Goal: Book appointment/travel/reservation

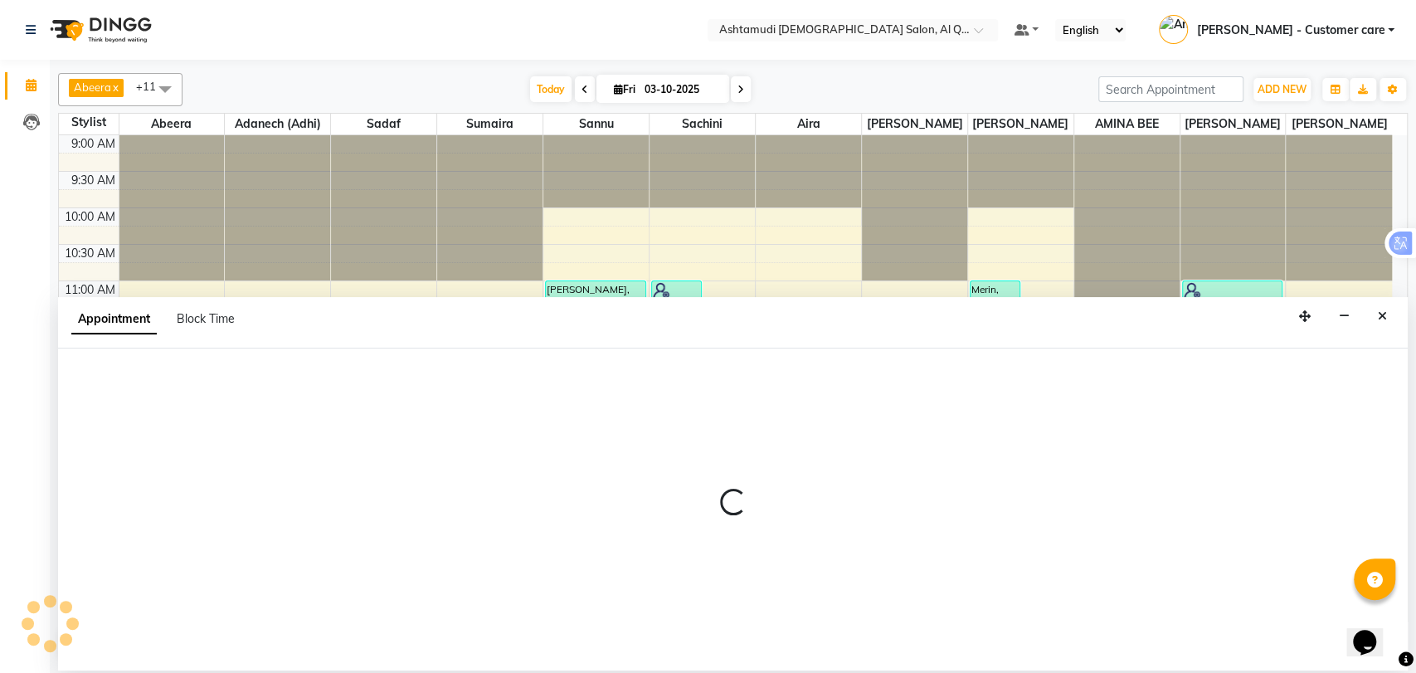
scroll to position [270, 0]
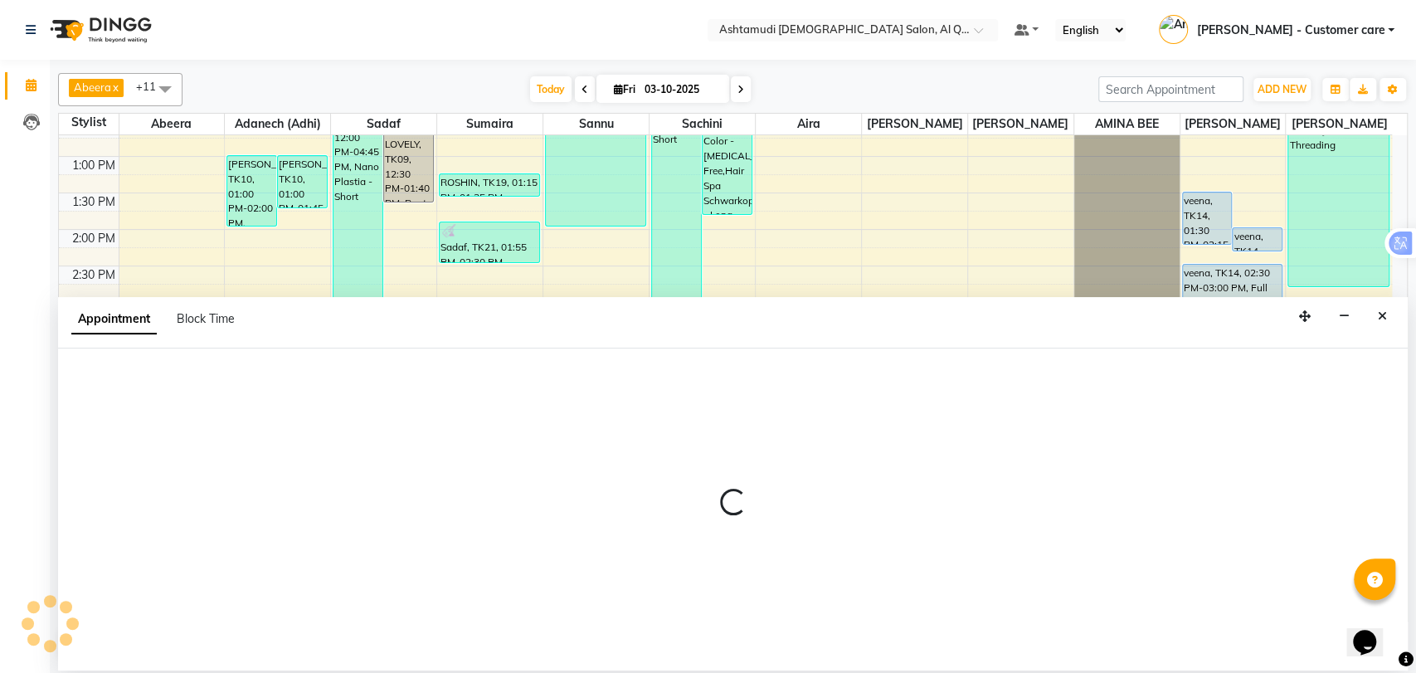
select select "54602"
select select "tentative"
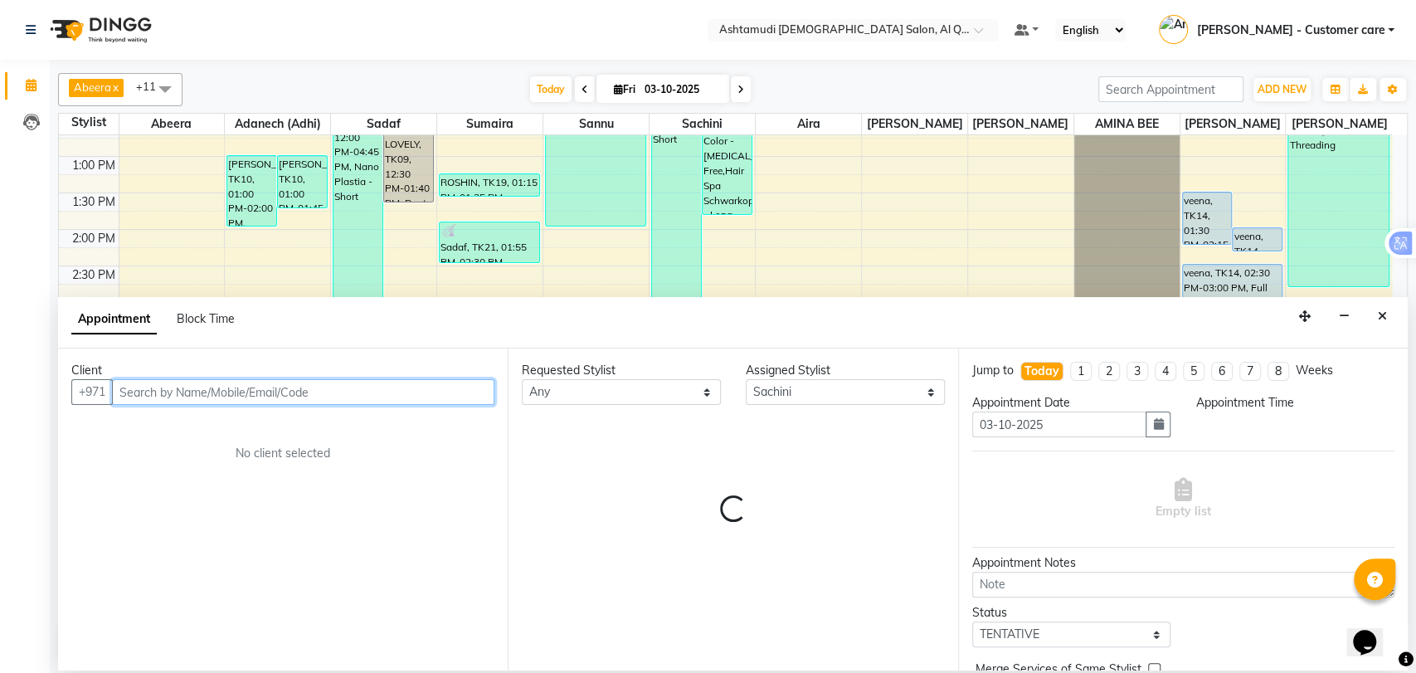
select select "990"
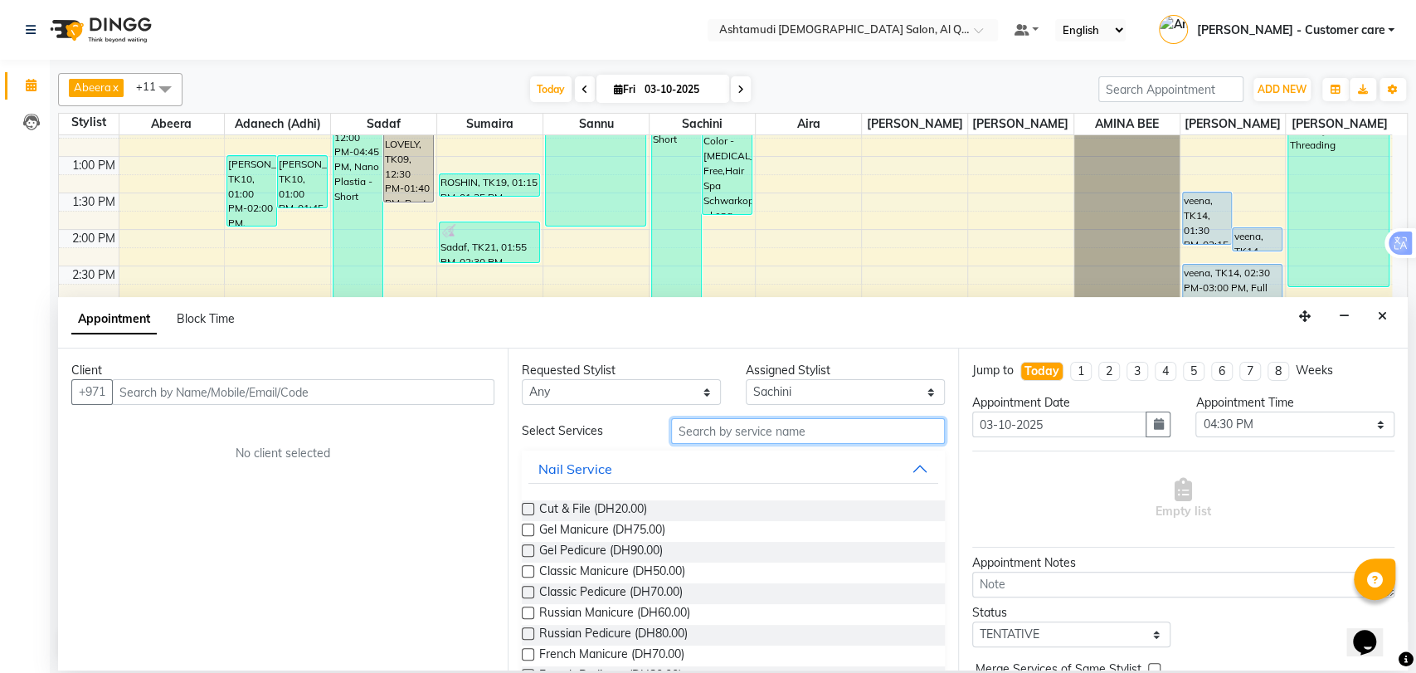
drag, startPoint x: 755, startPoint y: 433, endPoint x: 756, endPoint y: 446, distance: 13.3
click at [757, 436] on input "text" at bounding box center [808, 431] width 274 height 26
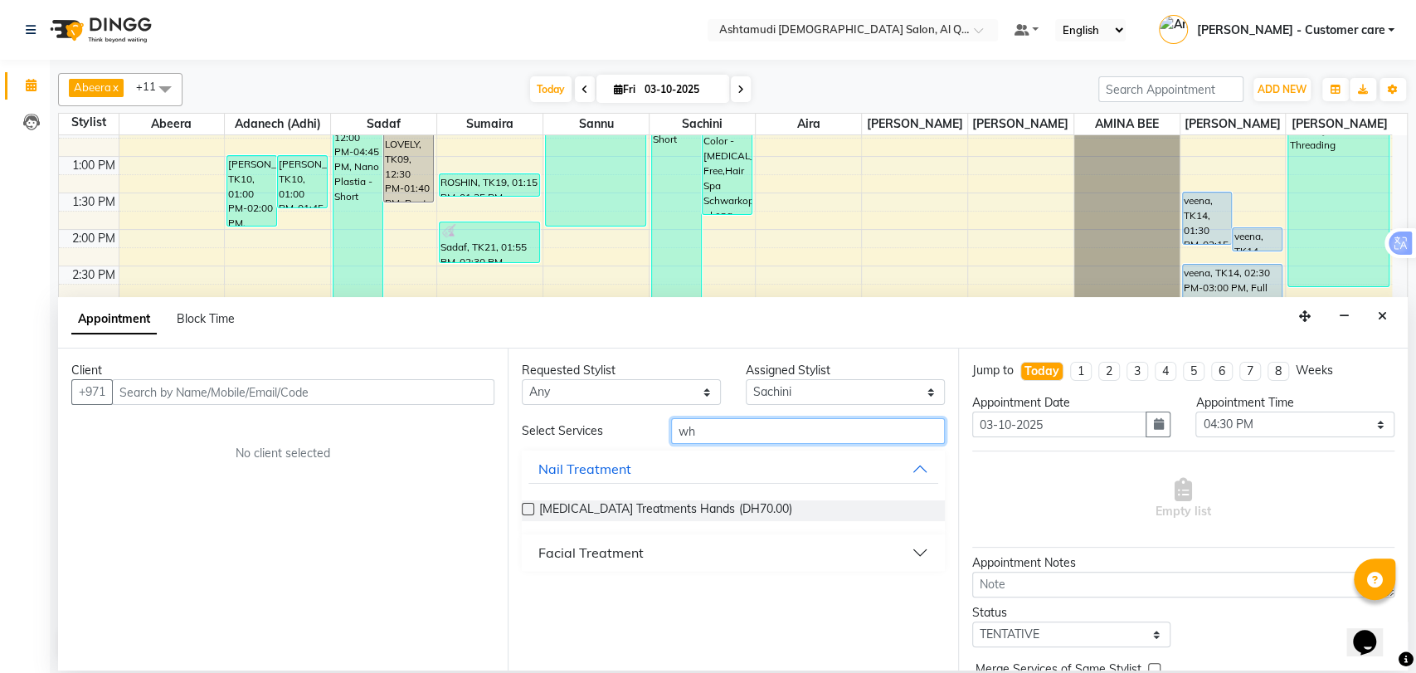
type input "wh"
click at [762, 507] on div "[MEDICAL_DATA] Treatments Hands (DH70.00)" at bounding box center [733, 510] width 422 height 21
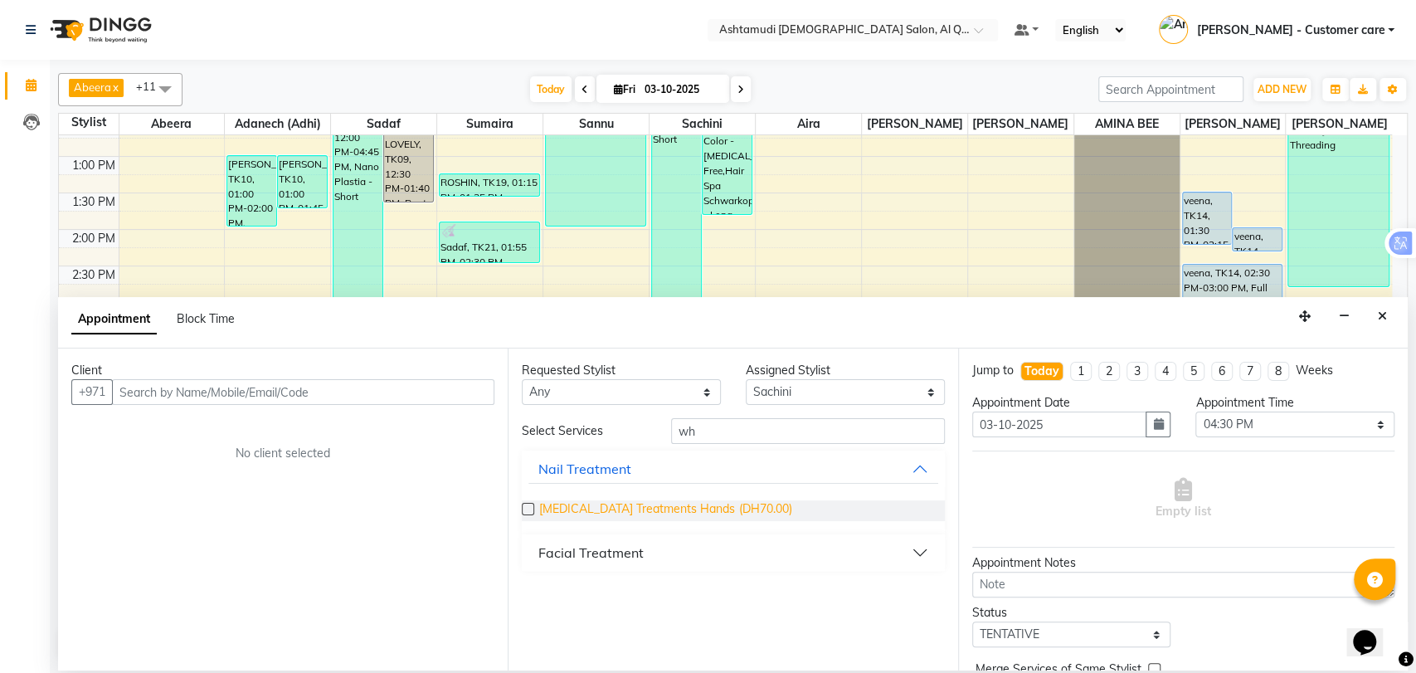
click at [598, 504] on span "[MEDICAL_DATA] Treatments Hands (DH70.00)" at bounding box center [665, 510] width 252 height 21
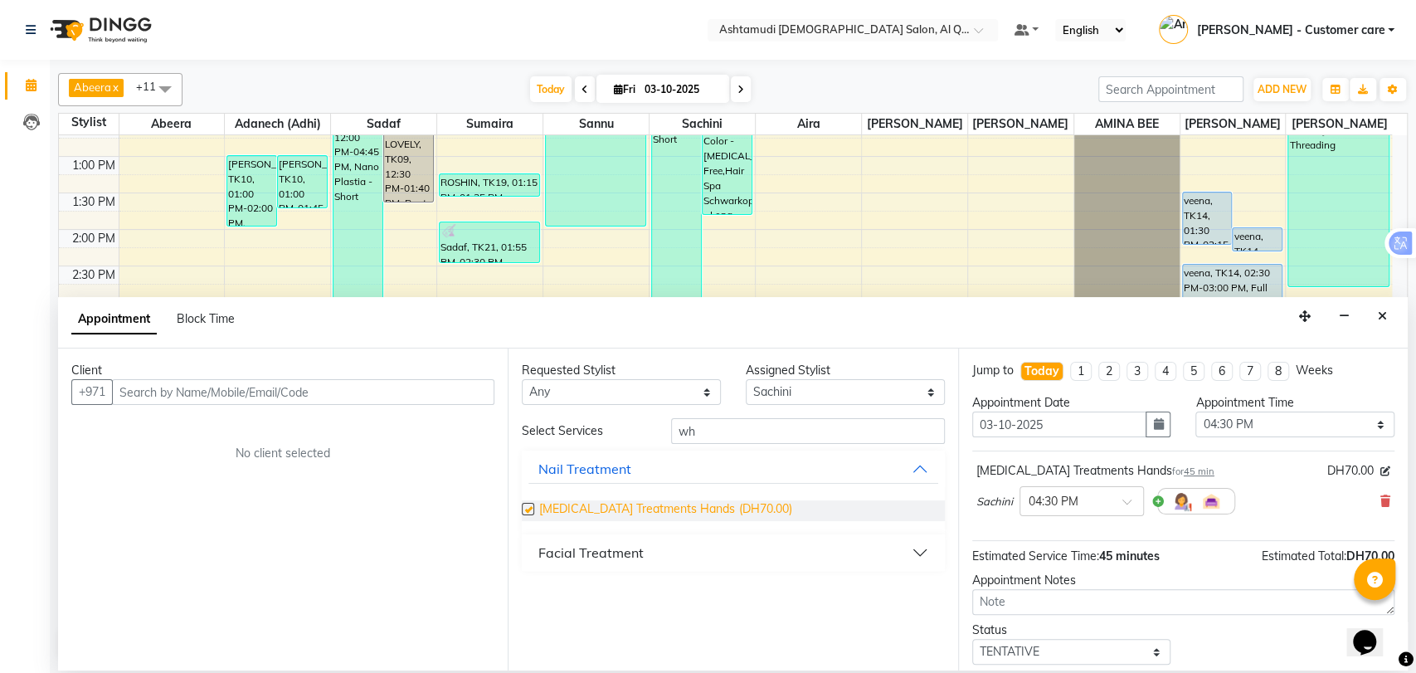
checkbox input "false"
drag, startPoint x: 977, startPoint y: 473, endPoint x: 1097, endPoint y: 471, distance: 120.3
click at [1097, 471] on div "[MEDICAL_DATA] Treatments Hands for 45 min" at bounding box center [1096, 470] width 238 height 17
click at [972, 524] on div "[MEDICAL_DATA] Treatments Hands for 45 min DH70.00 Sachini × 04:30 PM" at bounding box center [1183, 492] width 422 height 69
click at [1375, 324] on button "Close" at bounding box center [1383, 317] width 24 height 26
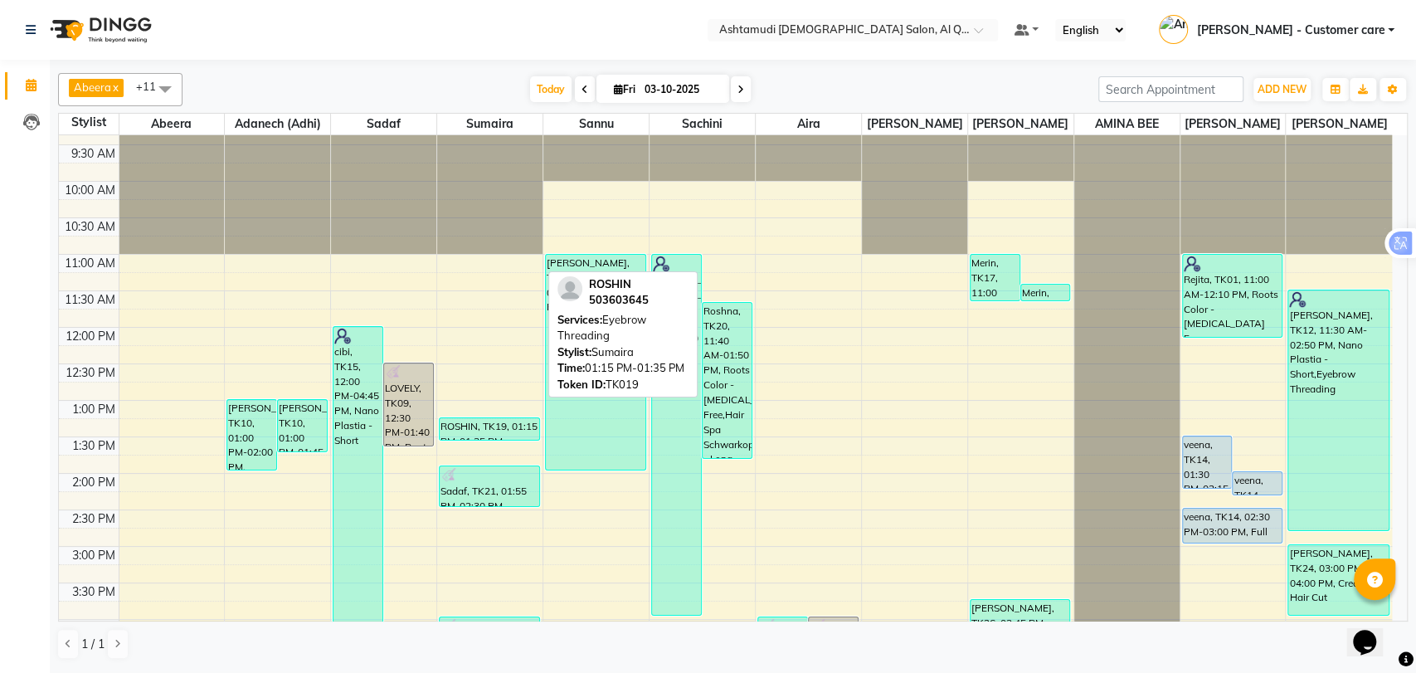
scroll to position [0, 0]
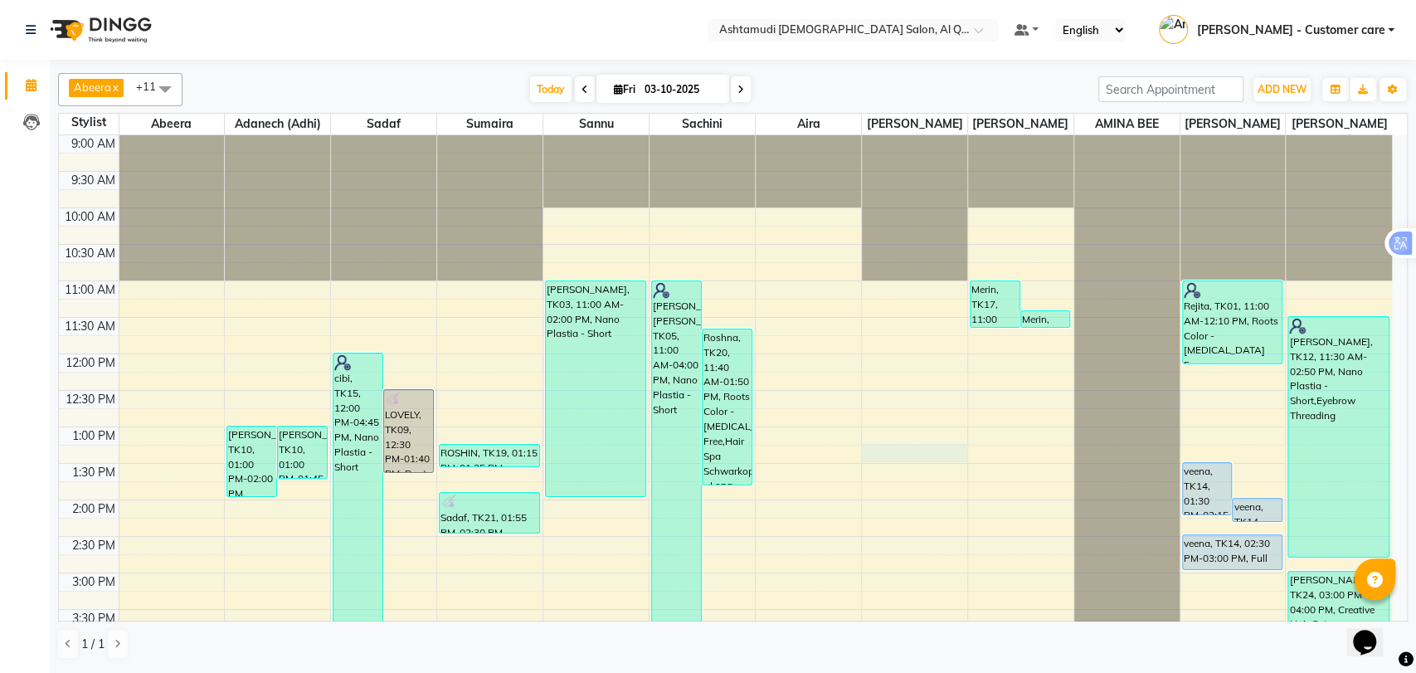
click at [913, 464] on div "9:00 AM 9:30 AM 10:00 AM 10:30 AM 11:00 AM 11:30 AM 12:00 PM 12:30 PM 1:00 PM 1…" at bounding box center [725, 645] width 1333 height 1021
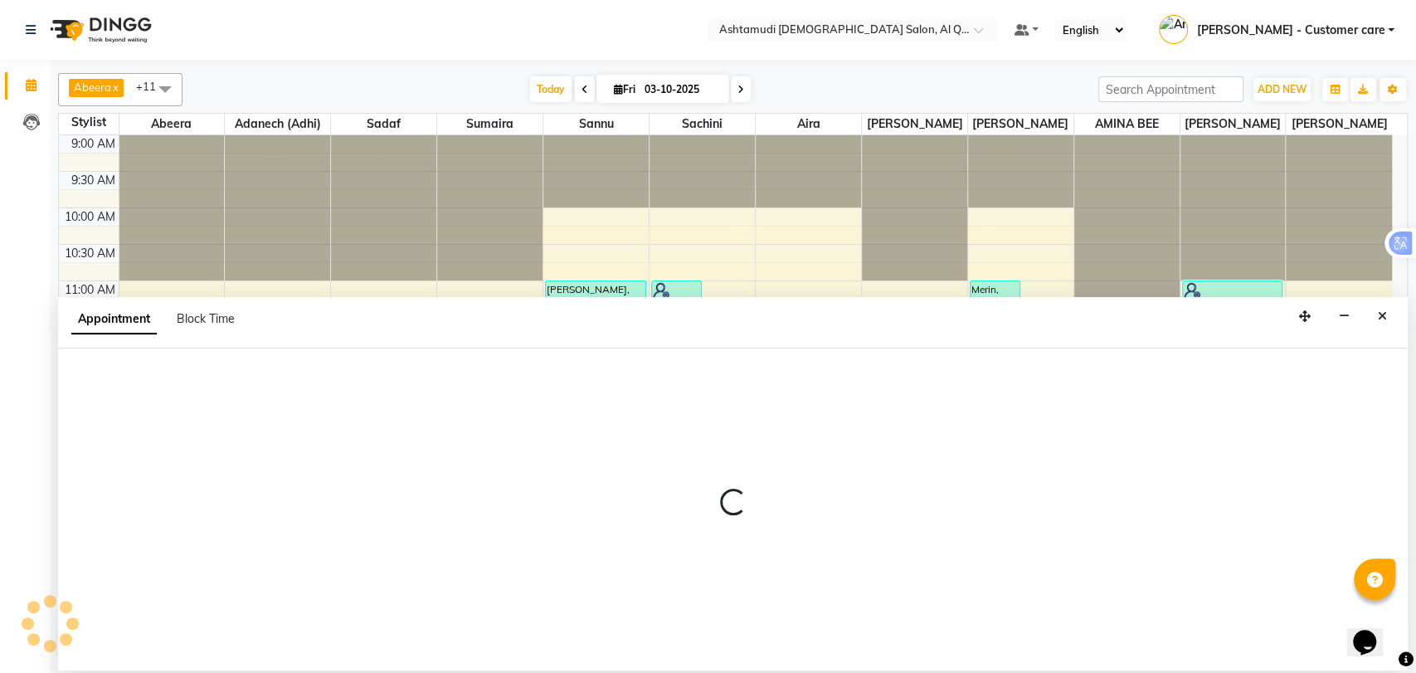
select select "86549"
select select "tentative"
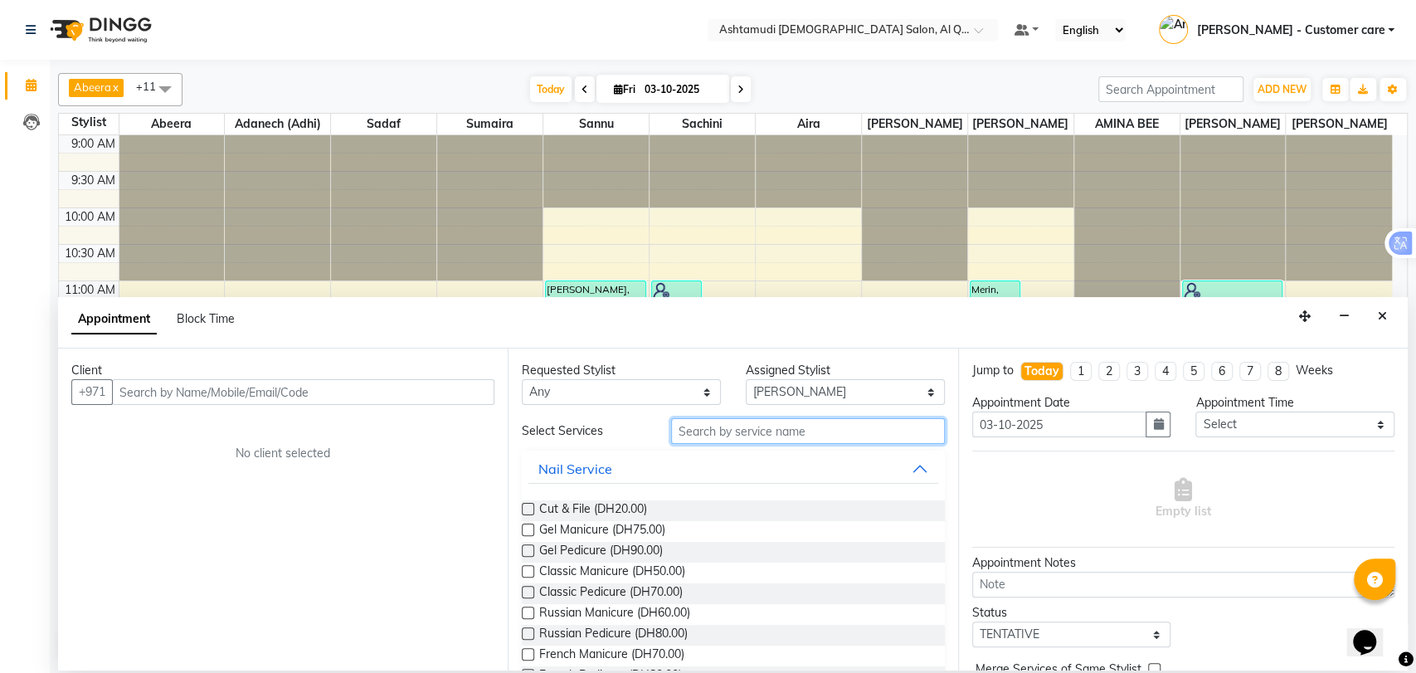
click at [756, 440] on input "text" at bounding box center [808, 431] width 274 height 26
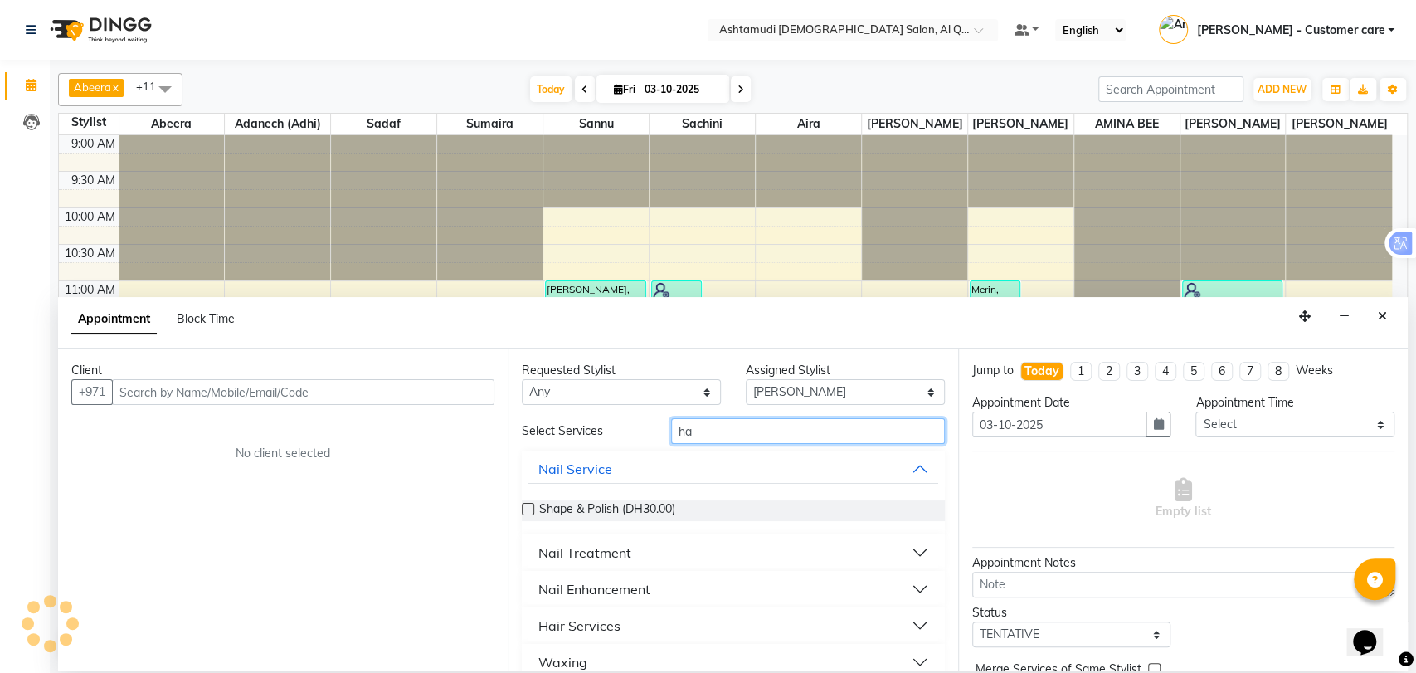
type input "h"
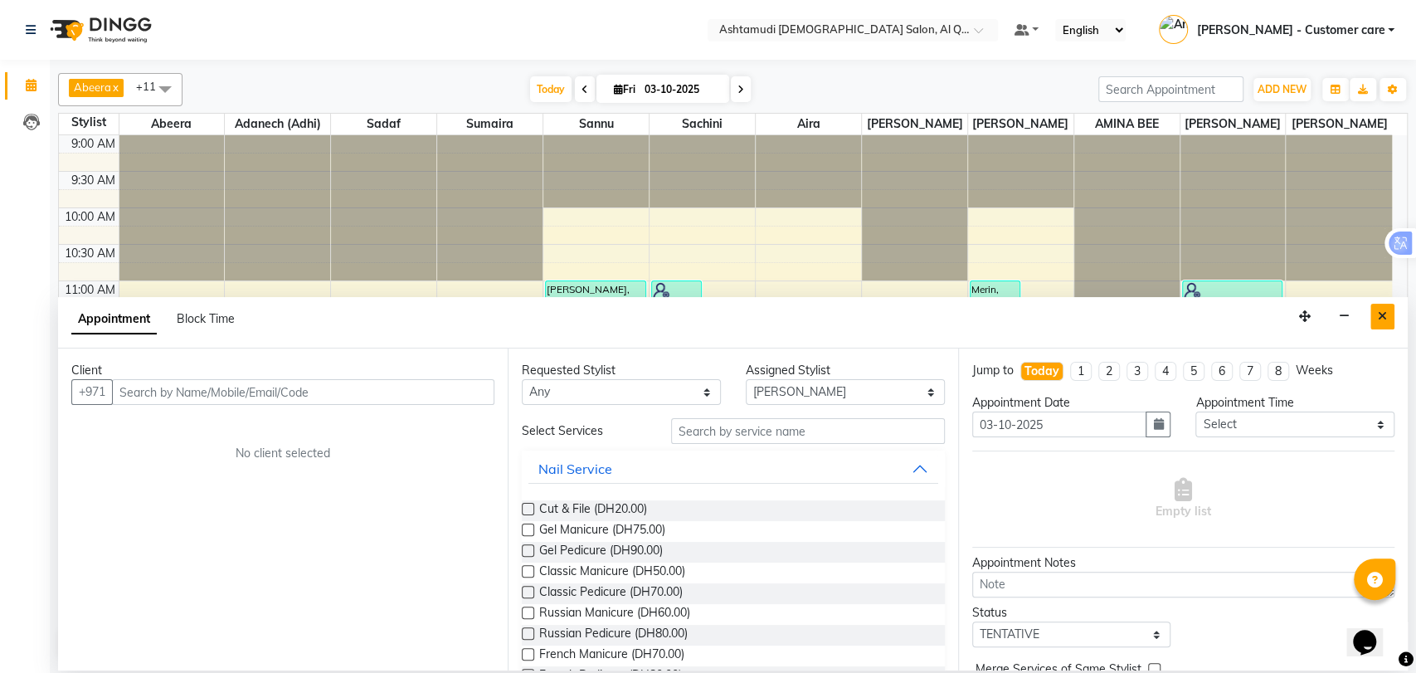
click at [1392, 314] on button "Close" at bounding box center [1383, 317] width 24 height 26
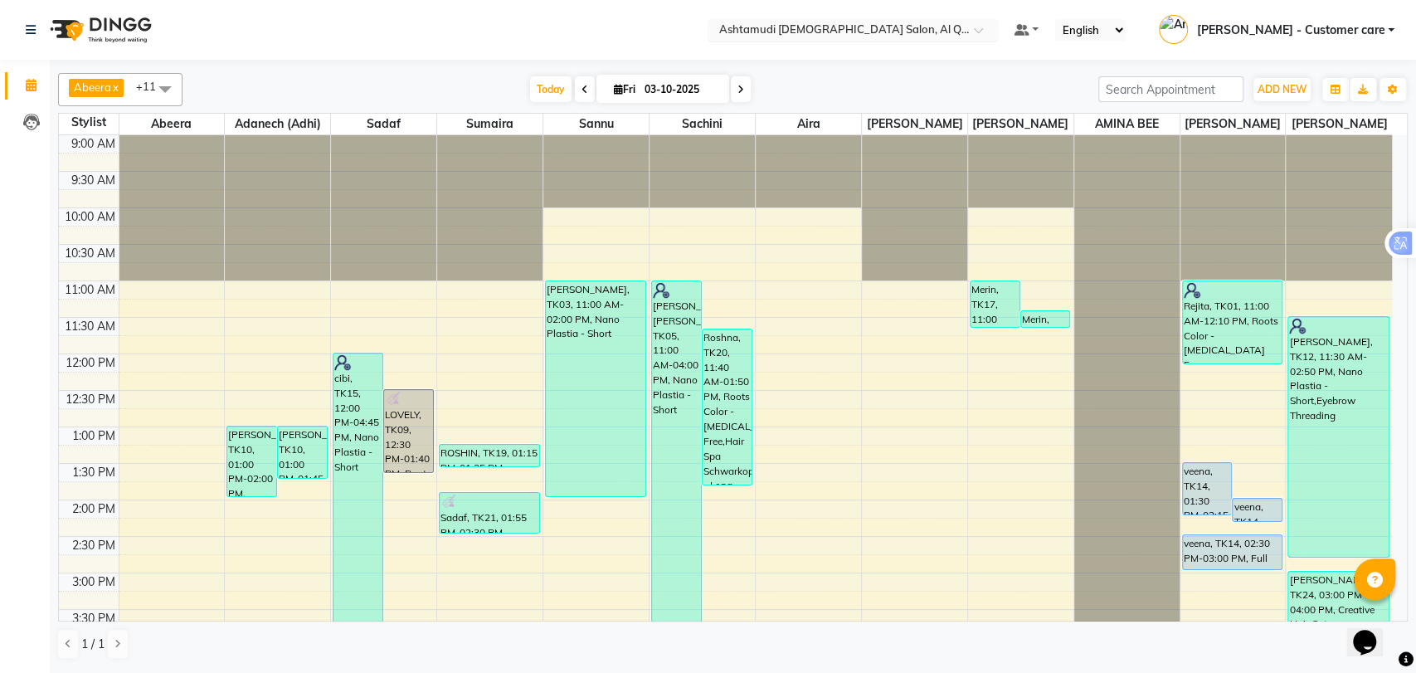
click at [911, 22] on div "× Ashtamudi [DEMOGRAPHIC_DATA] Salon, Al Qusais 1" at bounding box center [844, 30] width 250 height 17
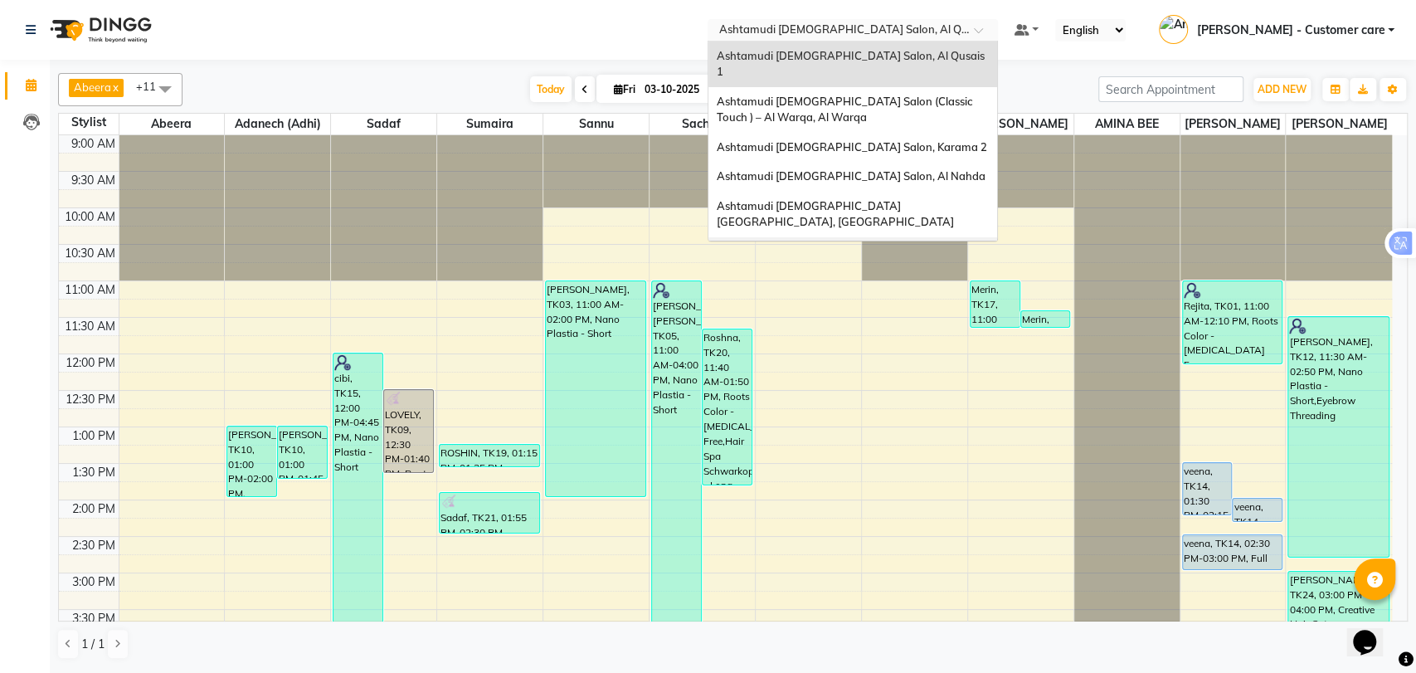
click at [918, 245] on span "Ashtamudi [DEMOGRAPHIC_DATA] Salon - Al Karama, [GEOGRAPHIC_DATA] -[GEOGRAPHIC_…" at bounding box center [836, 268] width 239 height 46
